Goal: Task Accomplishment & Management: Manage account settings

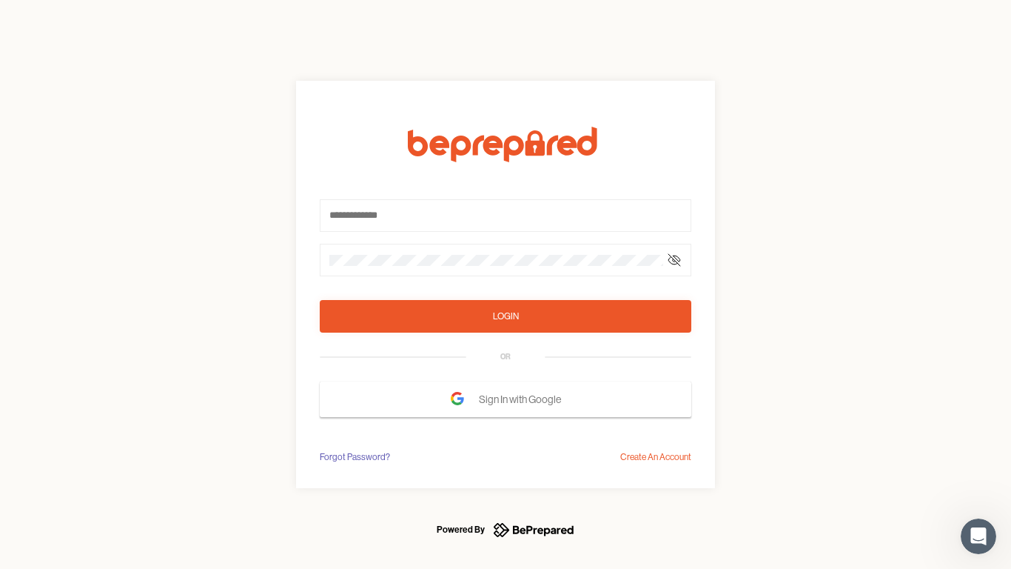
click at [506, 284] on form "Login OR Sign In with Google" at bounding box center [506, 272] width 372 height 290
click at [675, 260] on icon at bounding box center [675, 260] width 12 height 12
click at [506, 316] on div "Login" at bounding box center [506, 316] width 26 height 15
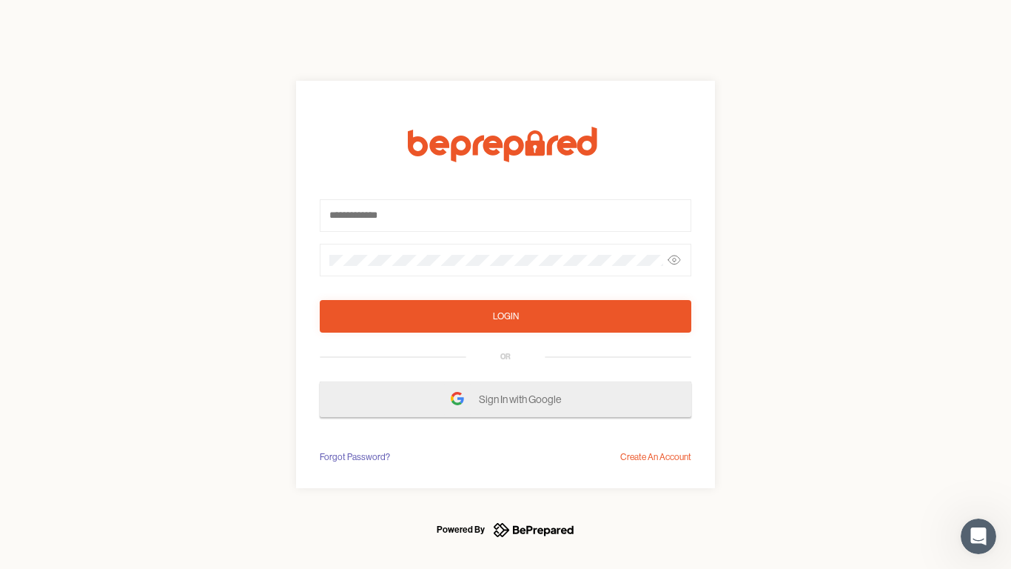
click at [506, 399] on span "Sign In with Google" at bounding box center [524, 399] width 90 height 27
click at [354, 457] on div "Forgot Password?" at bounding box center [355, 456] width 70 height 15
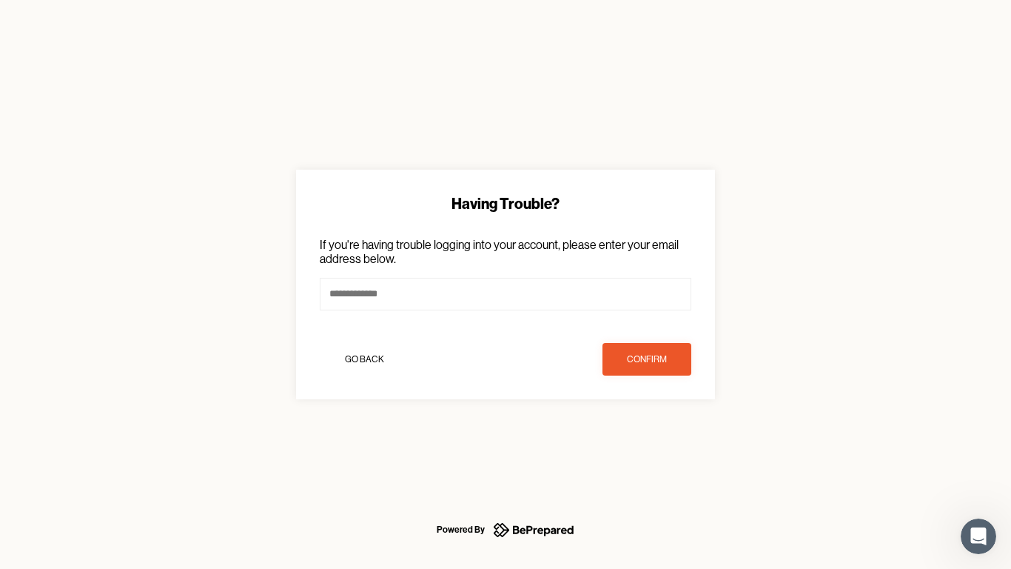
click at [656, 457] on div "Having Trouble? If you're having trouble logging into your account, please ente…" at bounding box center [505, 284] width 1011 height 569
click at [979, 536] on icon "Open Intercom Messenger" at bounding box center [979, 536] width 24 height 24
